Goal: Information Seeking & Learning: Learn about a topic

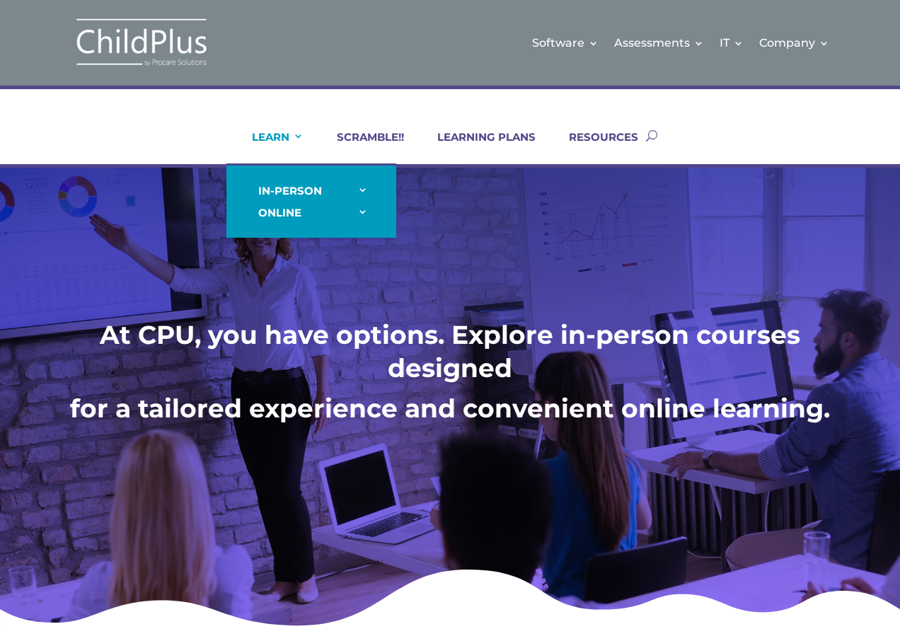
click at [261, 132] on link "LEARN" at bounding box center [268, 147] width 69 height 34
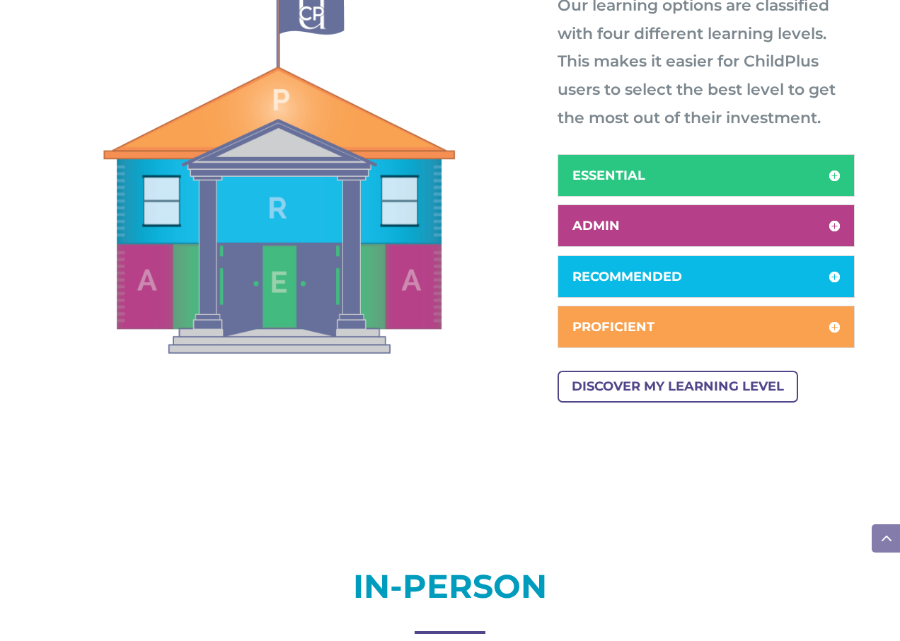
scroll to position [849, 0]
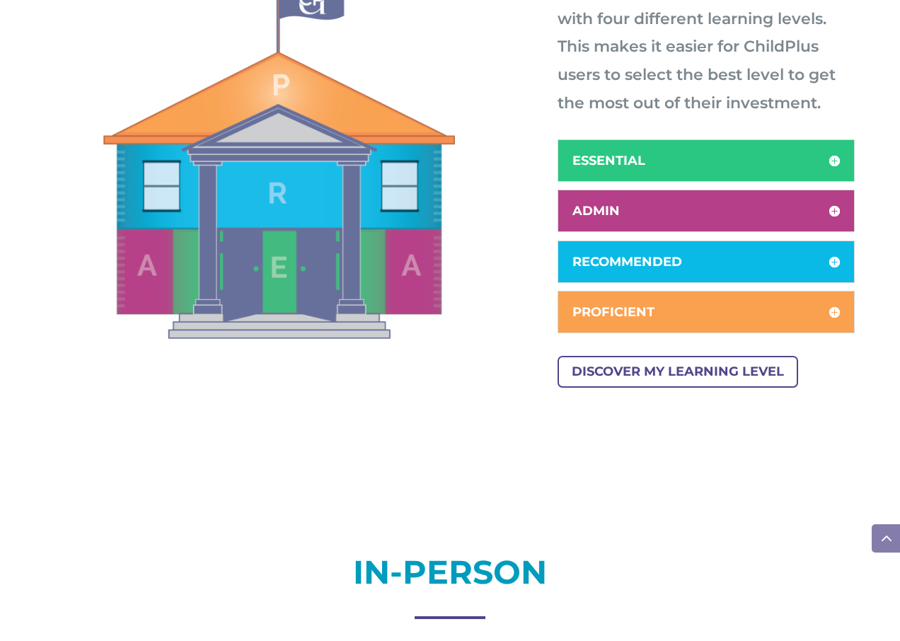
click at [638, 211] on h5 "ADMIN" at bounding box center [705, 210] width 267 height 13
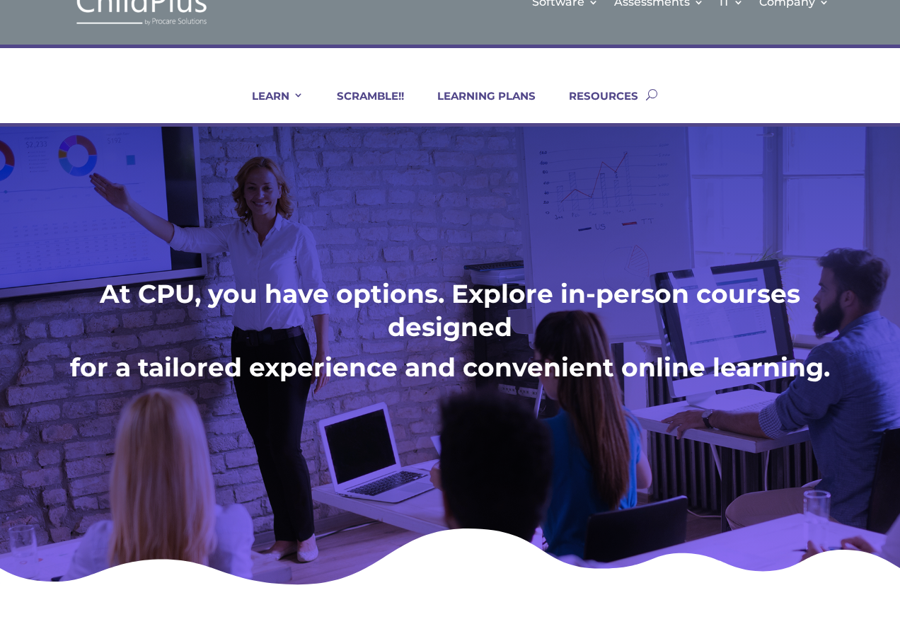
scroll to position [0, 0]
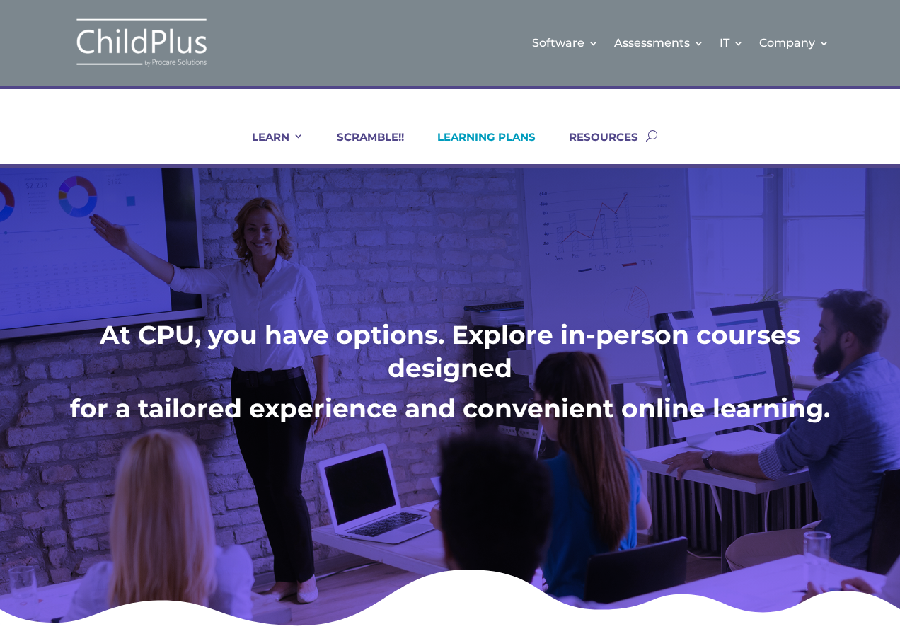
click at [477, 133] on link "LEARNING PLANS" at bounding box center [477, 147] width 116 height 34
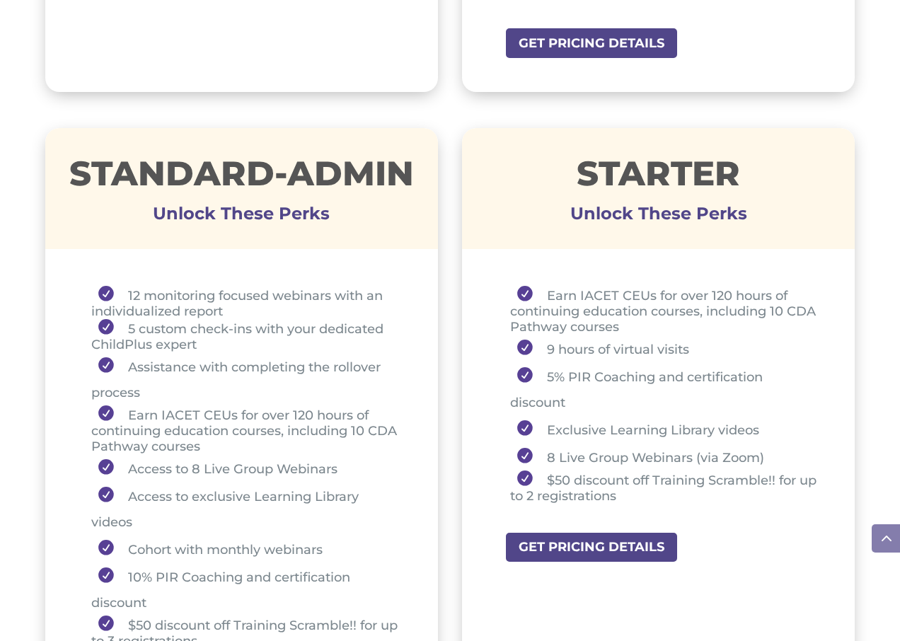
scroll to position [1018, 0]
